Goal: Task Accomplishment & Management: Use online tool/utility

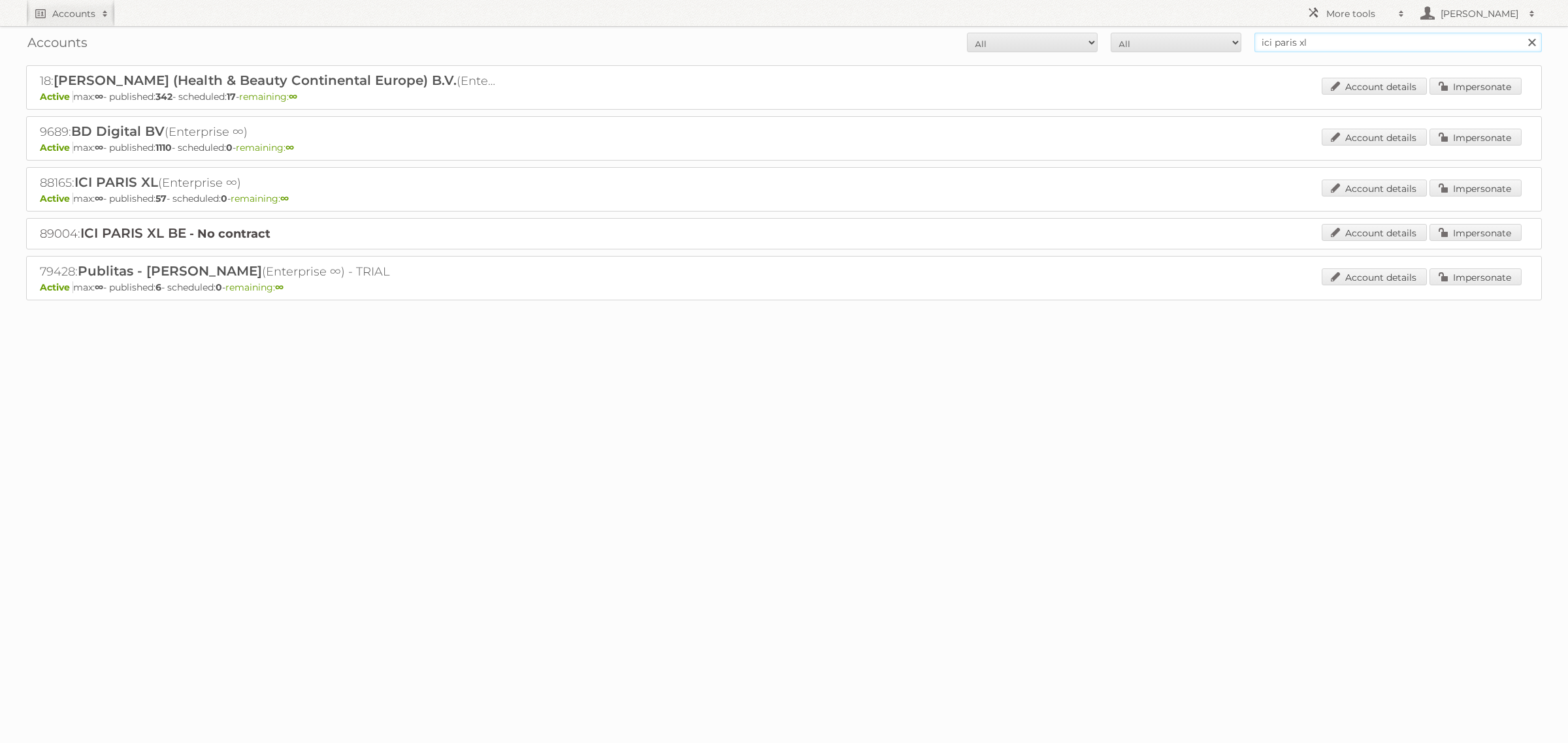
click at [1331, 50] on input "ici paris xl" at bounding box center [1398, 42] width 287 height 19
type input "carrefour"
click at [1522, 33] on input "Search" at bounding box center [1531, 42] width 20 height 19
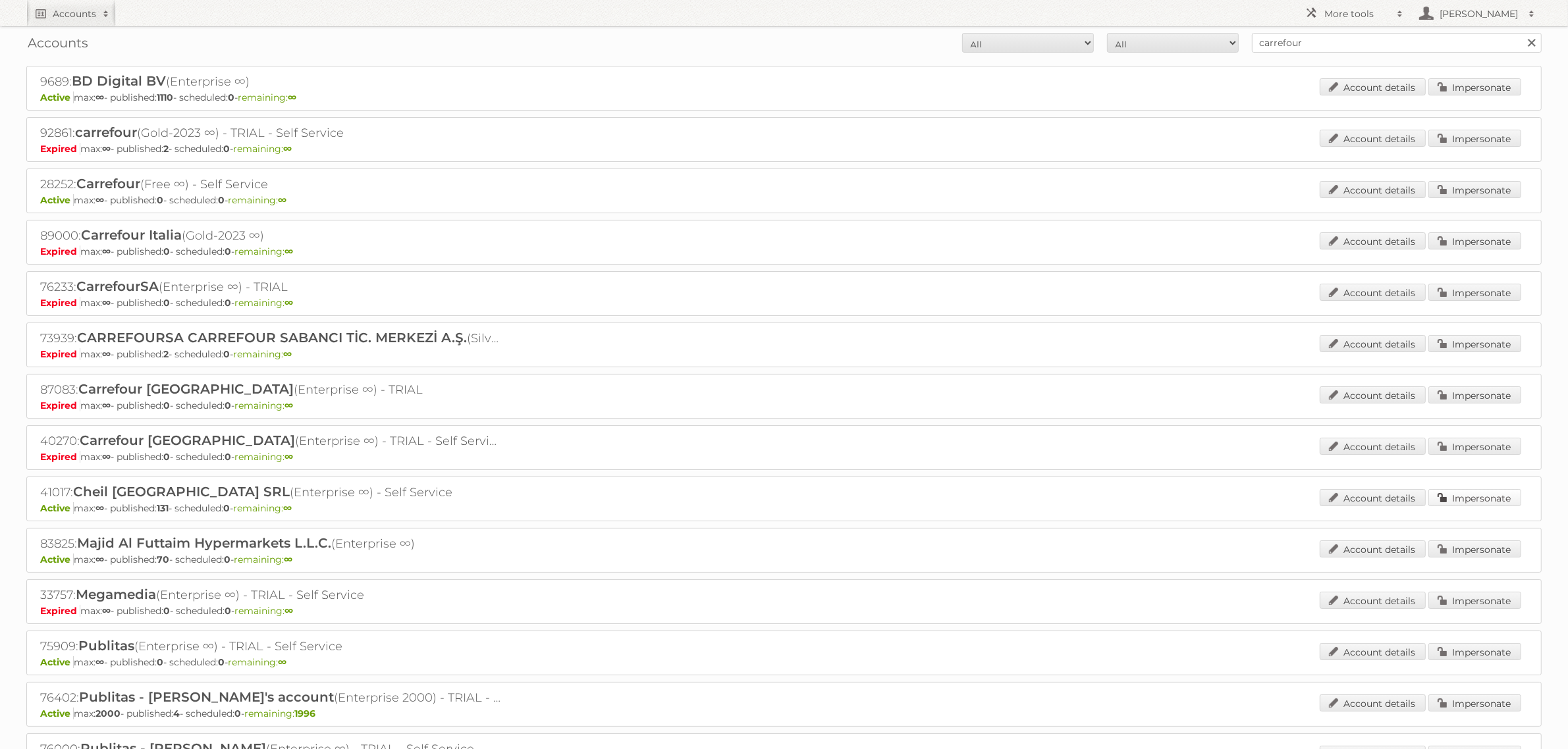
click at [1470, 498] on link "Impersonate" at bounding box center [1474, 498] width 93 height 17
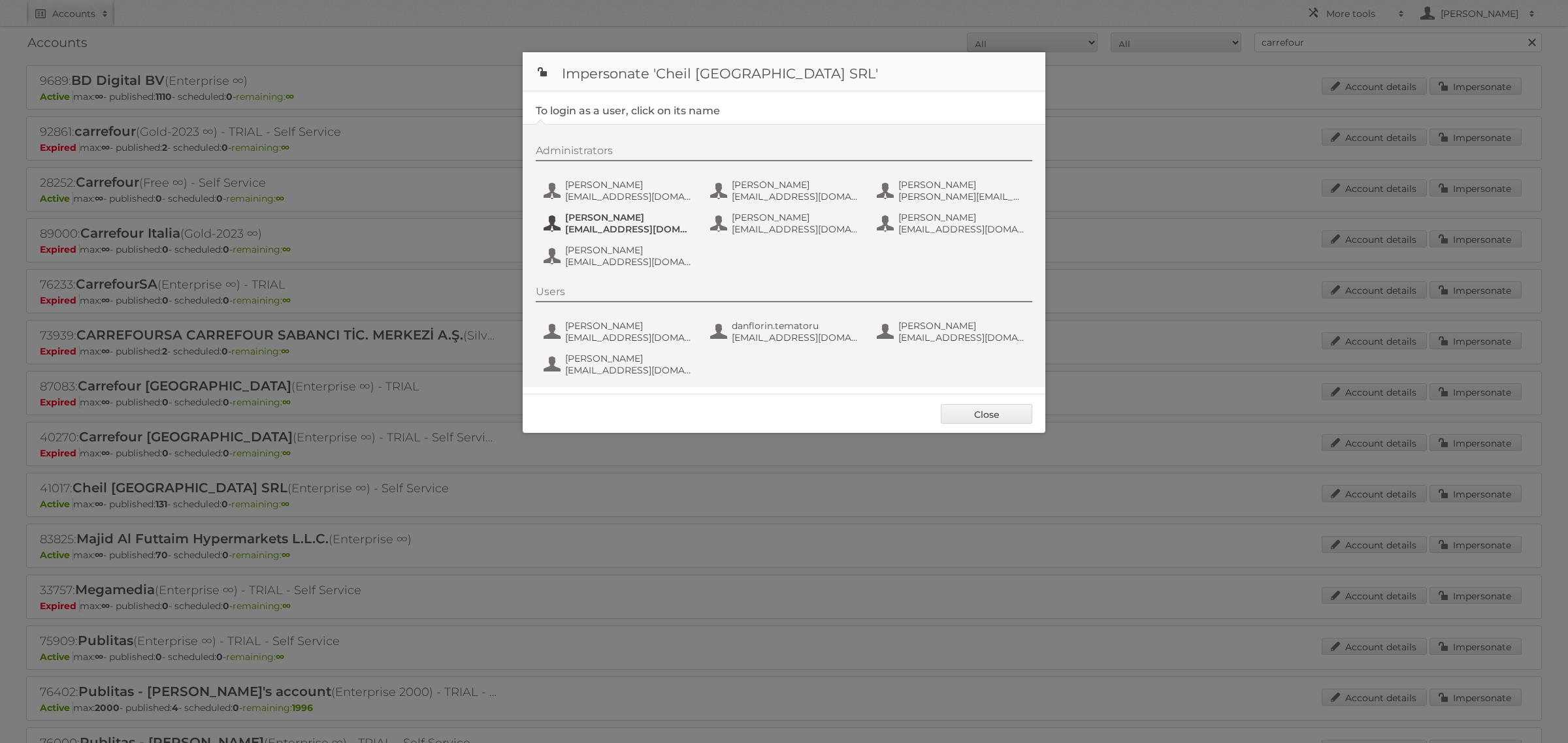
click at [605, 219] on span "Dana Radulescu" at bounding box center [628, 217] width 126 height 11
